Goal: Information Seeking & Learning: Find specific fact

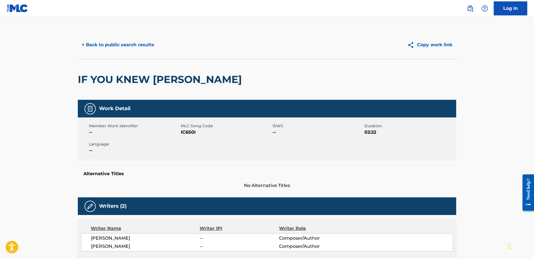
click at [127, 41] on button "< Back to public search results" at bounding box center [118, 45] width 80 height 14
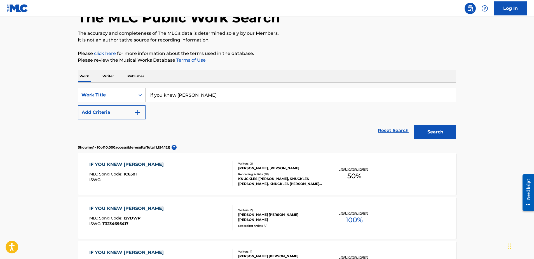
click at [184, 95] on input "if you knew [PERSON_NAME]" at bounding box center [301, 94] width 310 height 13
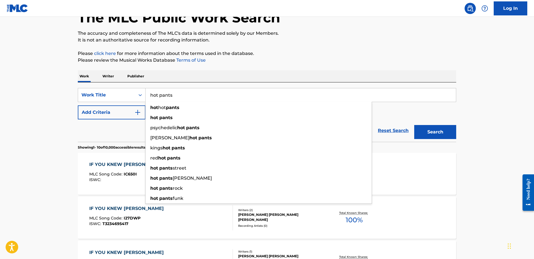
type input "hot pants"
drag, startPoint x: 67, startPoint y: 130, endPoint x: 79, endPoint y: 124, distance: 12.4
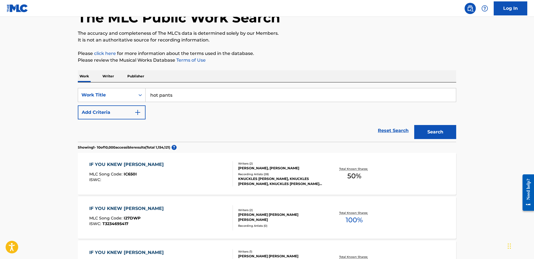
click at [101, 114] on button "Add Criteria" at bounding box center [112, 112] width 68 height 14
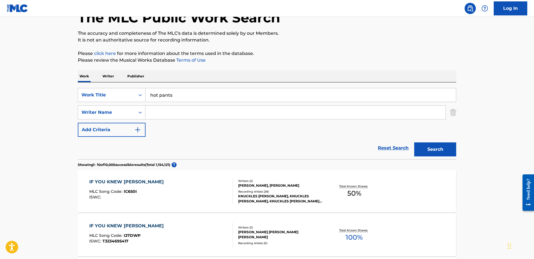
click at [171, 112] on input "Search Form" at bounding box center [296, 112] width 300 height 13
click at [435, 149] on button "Search" at bounding box center [435, 149] width 42 height 14
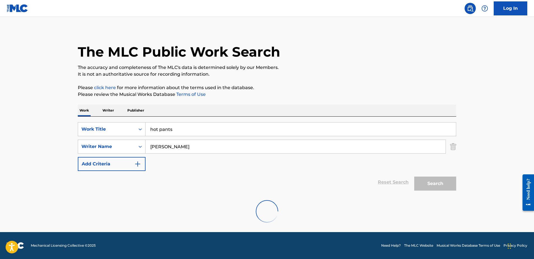
scroll to position [0, 0]
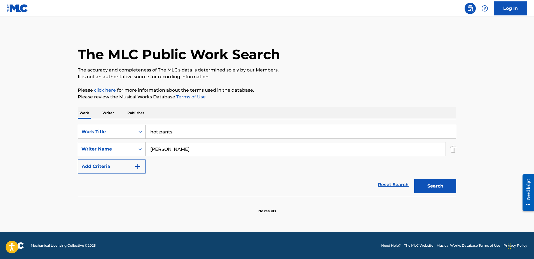
click at [440, 186] on button "Search" at bounding box center [435, 186] width 42 height 14
click at [191, 145] on input "[PERSON_NAME]" at bounding box center [296, 148] width 300 height 13
click at [186, 148] on input "[PERSON_NAME]" at bounding box center [296, 148] width 300 height 13
type input "[PERSON_NAME]"
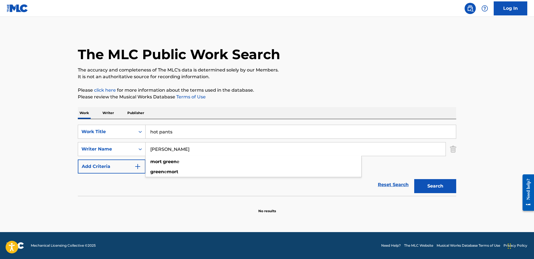
click at [435, 186] on button "Search" at bounding box center [435, 186] width 42 height 14
click at [197, 156] on div "SearchWithCriteria1f7e2365-c548-44e8-b246-5e3a4f7a07ac Work Title hot pants Sea…" at bounding box center [267, 149] width 378 height 49
drag, startPoint x: 437, startPoint y: 188, endPoint x: 434, endPoint y: 187, distance: 3.4
click at [437, 187] on button "Search" at bounding box center [435, 186] width 42 height 14
